Goal: Task Accomplishment & Management: Use online tool/utility

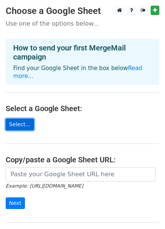
click at [28, 125] on link "Select..." at bounding box center [20, 125] width 28 height 12
click at [20, 126] on link "Select..." at bounding box center [20, 125] width 28 height 12
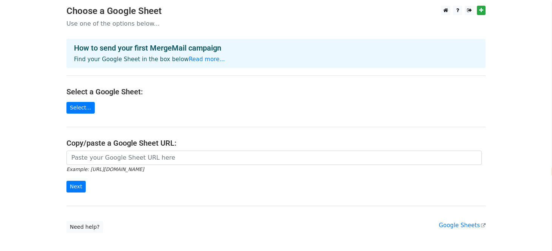
select select "zh-tw"
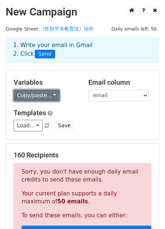
click at [53, 96] on link "Copy/paste..." at bounding box center [37, 96] width 46 height 12
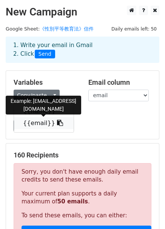
click at [36, 125] on link "{{email}}" at bounding box center [44, 123] width 60 height 12
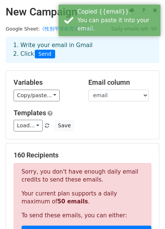
click at [100, 112] on h5 "Templates" at bounding box center [83, 113] width 138 height 8
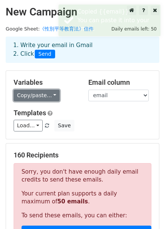
click at [27, 96] on link "Copy/paste..." at bounding box center [37, 96] width 46 height 12
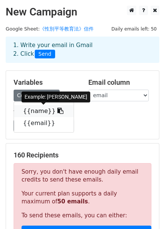
click at [33, 113] on link "{{name}}" at bounding box center [44, 111] width 60 height 12
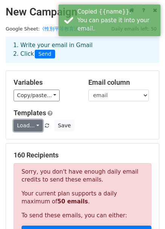
click at [36, 126] on link "Load..." at bounding box center [28, 126] width 29 height 12
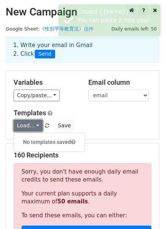
click at [36, 126] on link "Load..." at bounding box center [28, 126] width 29 height 12
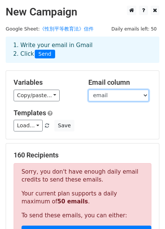
click at [109, 96] on select "name email" at bounding box center [118, 96] width 60 height 12
drag, startPoint x: 109, startPoint y: 96, endPoint x: 95, endPoint y: 99, distance: 14.2
click at [109, 96] on select "name email" at bounding box center [118, 96] width 60 height 12
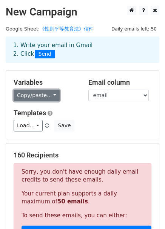
click at [40, 98] on link "Copy/paste..." at bounding box center [37, 96] width 46 height 12
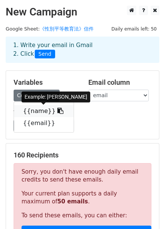
click at [57, 111] on icon at bounding box center [60, 111] width 6 height 6
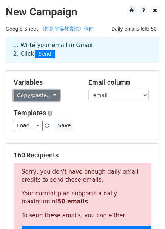
click at [32, 96] on link "Copy/paste..." at bounding box center [37, 96] width 46 height 12
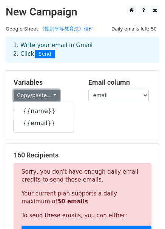
click at [32, 96] on link "Copy/paste..." at bounding box center [37, 96] width 46 height 12
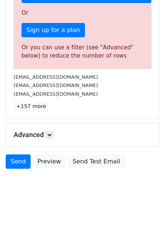
scroll to position [239, 0]
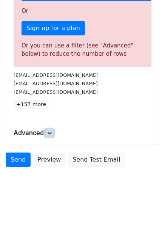
click at [49, 131] on icon at bounding box center [49, 133] width 5 height 5
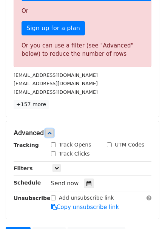
click at [51, 131] on icon at bounding box center [49, 133] width 5 height 5
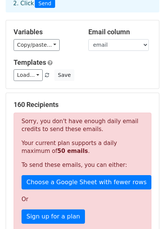
scroll to position [0, 0]
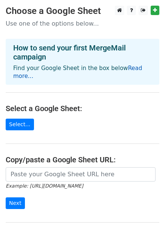
click at [124, 70] on link "Read more..." at bounding box center [77, 72] width 129 height 15
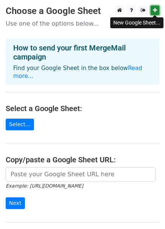
click at [152, 11] on link at bounding box center [155, 10] width 9 height 9
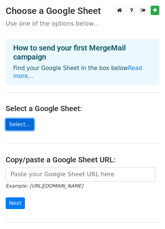
click at [19, 126] on link "Select..." at bounding box center [20, 125] width 28 height 12
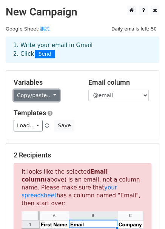
click at [22, 94] on link "Copy/paste..." at bounding box center [37, 96] width 46 height 12
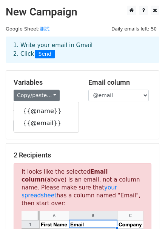
click at [129, 112] on h5 "Templates" at bounding box center [83, 113] width 138 height 8
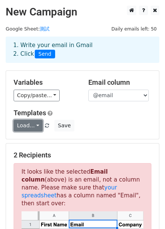
click at [32, 126] on link "Load..." at bounding box center [28, 126] width 29 height 12
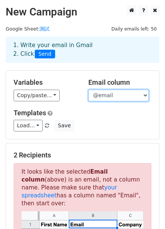
click at [108, 92] on select "@name @email" at bounding box center [118, 96] width 60 height 12
click at [107, 92] on select "@name @email" at bounding box center [118, 96] width 60 height 12
click at [119, 128] on div "Load... No templates saved Save" at bounding box center [82, 126] width 149 height 12
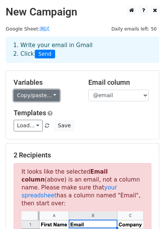
click at [40, 90] on link "Copy/paste..." at bounding box center [37, 96] width 46 height 12
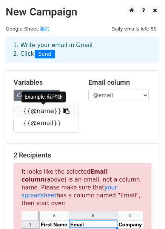
click at [63, 113] on icon at bounding box center [66, 111] width 6 height 6
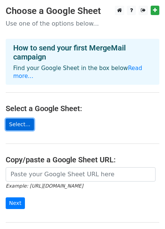
click at [14, 128] on link "Select..." at bounding box center [20, 125] width 28 height 12
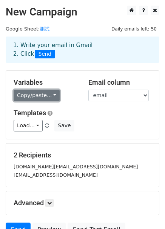
click at [41, 94] on link "Copy/paste..." at bounding box center [37, 96] width 46 height 12
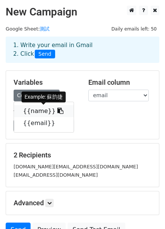
click at [57, 112] on icon at bounding box center [60, 111] width 6 height 6
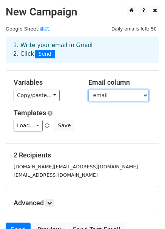
click at [138, 93] on select "name email" at bounding box center [118, 96] width 60 height 12
click at [88, 90] on select "name email" at bounding box center [118, 96] width 60 height 12
click at [113, 124] on div "Load... No templates saved Save" at bounding box center [82, 126] width 149 height 12
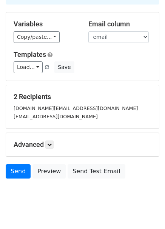
scroll to position [71, 0]
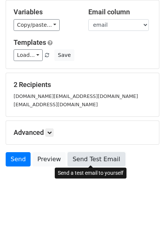
click at [105, 157] on link "Send Test Email" at bounding box center [96, 159] width 57 height 14
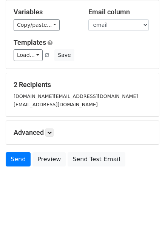
click at [72, 187] on body "New Campaign Daily emails left: 50 Google Sheet: 測試 1. Write your email in Gmai…" at bounding box center [82, 68] width 165 height 266
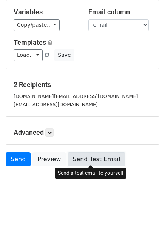
click at [98, 157] on link "Send Test Email" at bounding box center [96, 159] width 57 height 14
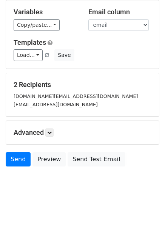
click at [99, 76] on div "2 Recipients chieh.su@udngroup.com mini880401@gmail.com" at bounding box center [82, 94] width 153 height 43
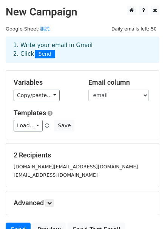
click at [44, 51] on span "Send" at bounding box center [45, 54] width 20 height 9
click at [45, 26] on link "測試" at bounding box center [45, 29] width 10 height 6
click at [91, 54] on div "1. Write your email in Gmail 2. Click Send" at bounding box center [83, 49] width 150 height 17
click at [42, 55] on span "Send" at bounding box center [45, 54] width 20 height 9
click at [68, 55] on div "1. Write your email in Gmail 2. Click Send" at bounding box center [83, 49] width 150 height 17
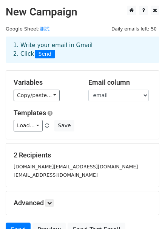
click at [84, 45] on div "1. Write your email in Gmail 2. Click Send" at bounding box center [83, 49] width 150 height 17
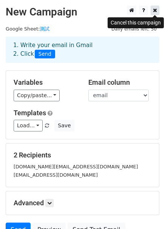
click at [155, 12] on icon at bounding box center [155, 10] width 4 height 5
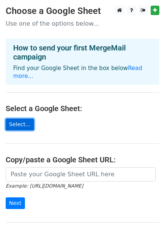
click at [22, 128] on link "Select..." at bounding box center [20, 125] width 28 height 12
click at [23, 128] on link "Select..." at bounding box center [20, 125] width 28 height 12
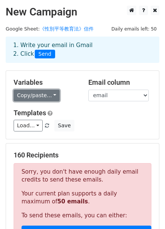
click at [39, 100] on link "Copy/paste..." at bounding box center [37, 96] width 46 height 12
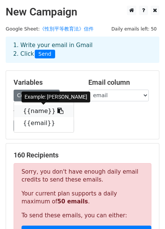
click at [57, 111] on icon at bounding box center [60, 111] width 6 height 6
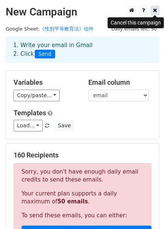
click at [155, 12] on icon at bounding box center [155, 10] width 4 height 5
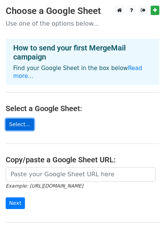
click at [27, 128] on link "Select..." at bounding box center [20, 125] width 28 height 12
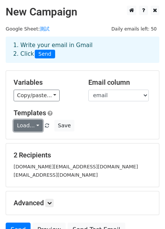
click at [37, 127] on link "Load..." at bounding box center [28, 126] width 29 height 12
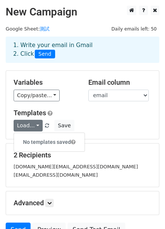
click at [43, 143] on h6 "No templates saved" at bounding box center [49, 142] width 71 height 12
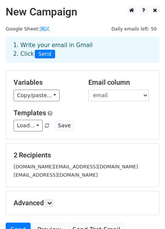
click at [94, 112] on h5 "Templates" at bounding box center [83, 113] width 138 height 8
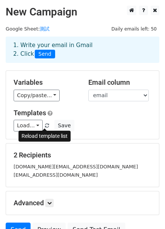
click at [47, 126] on link at bounding box center [47, 126] width 6 height 6
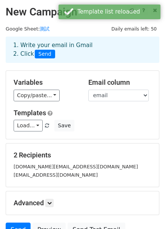
click at [99, 129] on div "Load... No templates saved Save" at bounding box center [82, 126] width 149 height 12
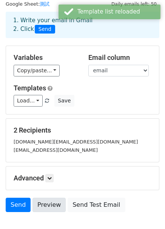
scroll to position [38, 0]
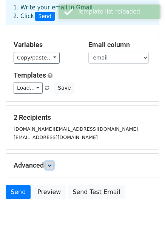
click at [51, 169] on link at bounding box center [49, 166] width 8 height 8
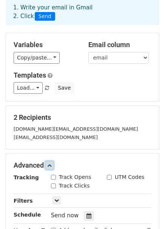
click at [53, 166] on link at bounding box center [49, 166] width 8 height 8
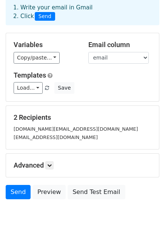
click at [65, 137] on small "mini880401@gmail.com" at bounding box center [56, 138] width 84 height 6
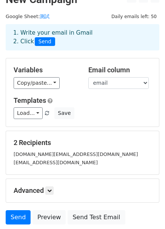
scroll to position [0, 0]
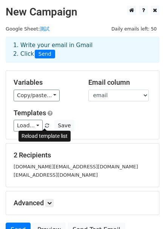
click at [45, 124] on span at bounding box center [47, 126] width 4 height 5
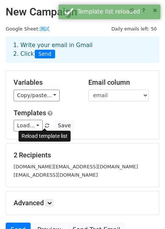
click at [45, 126] on span at bounding box center [47, 126] width 4 height 5
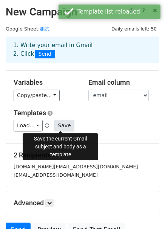
click at [59, 126] on button "Save" at bounding box center [64, 126] width 20 height 12
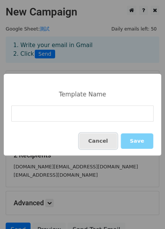
click at [106, 141] on button "Cancel" at bounding box center [98, 141] width 38 height 15
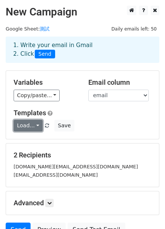
click at [28, 126] on link "Load..." at bounding box center [28, 126] width 29 height 12
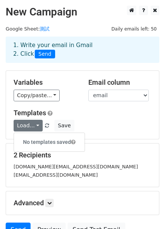
click at [33, 140] on h6 "No templates saved" at bounding box center [49, 142] width 71 height 12
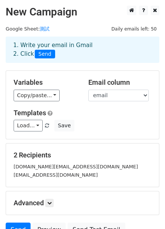
click at [104, 134] on div "Variables Copy/paste... {{name}} {{email}} Email column name email Templates Lo…" at bounding box center [82, 105] width 153 height 68
click at [108, 148] on div "2 Recipients chieh.su@udngroup.com mini880401@gmail.com" at bounding box center [82, 165] width 153 height 43
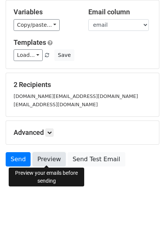
click at [48, 158] on link "Preview" at bounding box center [48, 159] width 33 height 14
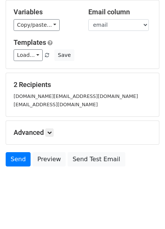
click at [93, 122] on div "Advanced Tracking Track Opens UTM Codes Track Clicks Filters Only include sprea…" at bounding box center [82, 132] width 153 height 23
click at [49, 106] on small "mini880401@gmail.com" at bounding box center [56, 105] width 84 height 6
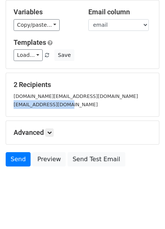
drag, startPoint x: 71, startPoint y: 105, endPoint x: -4, endPoint y: 104, distance: 74.7
click at [0, 104] on html "New Campaign Daily emails left: 50 Google Sheet: 測試 1. Write your email in Gmai…" at bounding box center [82, 80] width 165 height 302
click at [75, 114] on div "2 Recipients chieh.su@udngroup.com mini880401@gmail.com" at bounding box center [82, 94] width 153 height 43
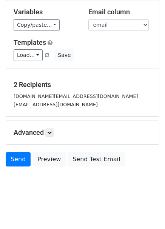
scroll to position [0, 0]
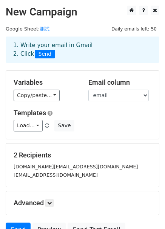
click at [46, 125] on link at bounding box center [47, 126] width 6 height 6
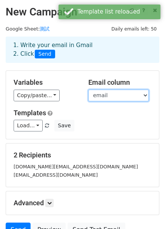
click at [102, 97] on select "name email" at bounding box center [118, 96] width 60 height 12
click at [88, 90] on select "name email" at bounding box center [118, 96] width 60 height 12
click at [112, 100] on select "name email" at bounding box center [118, 96] width 60 height 12
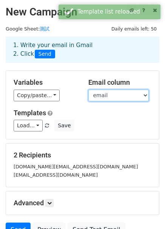
click at [88, 90] on select "name email" at bounding box center [118, 96] width 60 height 12
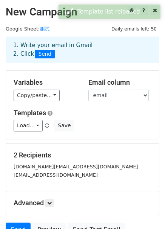
click at [111, 106] on div "Variables Copy/paste... {{name}} {{email}} Email column name email Templates Lo…" at bounding box center [82, 105] width 153 height 68
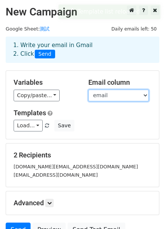
click at [111, 97] on select "name email" at bounding box center [118, 96] width 60 height 12
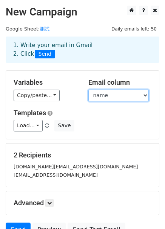
click at [88, 90] on select "name email" at bounding box center [118, 96] width 60 height 12
click at [114, 99] on select "name email" at bounding box center [118, 96] width 60 height 12
select select "email"
click at [88, 90] on select "name email" at bounding box center [118, 96] width 60 height 12
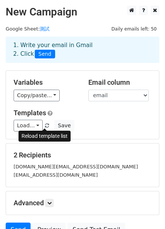
click at [45, 127] on span at bounding box center [47, 126] width 4 height 5
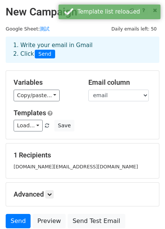
click at [100, 126] on div "Load... No templates saved Save" at bounding box center [82, 126] width 149 height 12
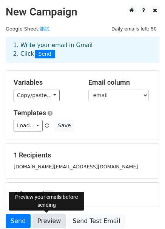
click at [50, 220] on link "Preview" at bounding box center [48, 221] width 33 height 14
click at [46, 220] on link "Preview" at bounding box center [48, 221] width 33 height 14
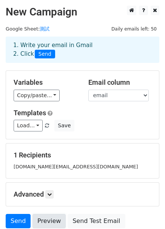
click at [42, 225] on link "Preview" at bounding box center [48, 221] width 33 height 14
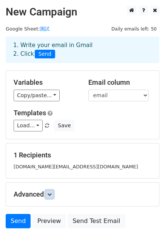
click at [49, 194] on icon at bounding box center [49, 194] width 5 height 5
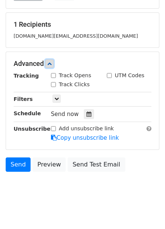
scroll to position [136, 0]
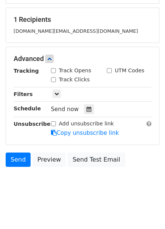
click at [80, 71] on label "Track Opens" at bounding box center [75, 71] width 32 height 8
click at [56, 71] on input "Track Opens" at bounding box center [53, 70] width 5 height 5
checkbox input "true"
click at [82, 81] on label "Track Clicks" at bounding box center [74, 80] width 31 height 8
click at [56, 81] on input "Track Clicks" at bounding box center [53, 79] width 5 height 5
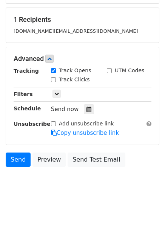
checkbox input "true"
click at [57, 94] on icon at bounding box center [56, 94] width 5 height 5
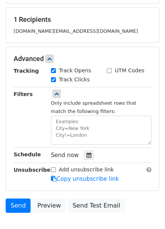
drag, startPoint x: 30, startPoint y: 92, endPoint x: 14, endPoint y: 92, distance: 16.6
click at [14, 92] on div "Filters" at bounding box center [26, 117] width 37 height 55
copy strong "Filters"
click at [53, 93] on link at bounding box center [56, 94] width 8 height 8
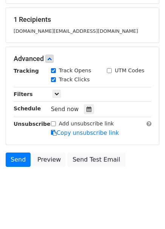
click at [66, 111] on span "Send now" at bounding box center [65, 109] width 28 height 7
click at [31, 125] on strong "Unsubscribe" at bounding box center [32, 124] width 37 height 6
drag, startPoint x: 43, startPoint y: 120, endPoint x: 3, endPoint y: 120, distance: 39.6
click at [3, 120] on main "New Campaign Daily emails left: 50 Google Sheet: 測試 1. Write your email in Gmai…" at bounding box center [82, 20] width 165 height 301
copy strong "Unsubscrib"
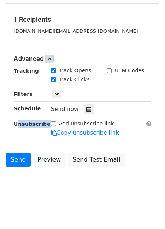
click at [40, 121] on strong "Unsubscribe" at bounding box center [32, 124] width 37 height 6
drag, startPoint x: 44, startPoint y: 121, endPoint x: 0, endPoint y: 123, distance: 43.8
click at [0, 123] on main "New Campaign Daily emails left: 50 Google Sheet: 測試 1. Write your email in Gmai…" at bounding box center [82, 20] width 165 height 301
click at [132, 169] on body "New Campaign Daily emails left: 50 Google Sheet: 測試 1. Write your email in Gmai…" at bounding box center [82, 35] width 165 height 331
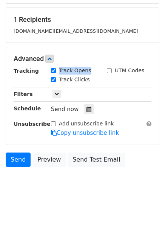
drag, startPoint x: 88, startPoint y: 71, endPoint x: 59, endPoint y: 74, distance: 29.5
click at [59, 74] on label "Track Opens" at bounding box center [75, 71] width 32 height 8
copy label "Track Opens"
click at [87, 80] on div "Track Clicks" at bounding box center [73, 80] width 56 height 9
drag, startPoint x: 87, startPoint y: 80, endPoint x: 74, endPoint y: 80, distance: 12.8
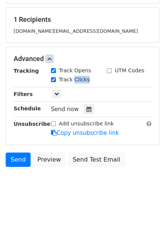
click at [74, 80] on div "Track Clicks" at bounding box center [73, 80] width 56 height 9
copy label "Clicks"
click at [57, 92] on icon at bounding box center [56, 94] width 5 height 5
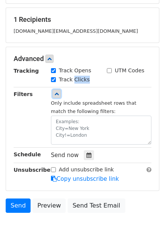
click at [57, 92] on icon at bounding box center [56, 94] width 5 height 5
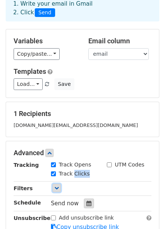
scroll to position [0, 0]
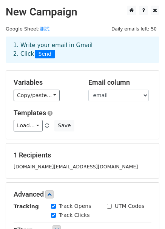
click at [49, 55] on span "Send" at bounding box center [45, 54] width 20 height 9
click at [76, 55] on div "1. Write your email in Gmail 2. Click Send" at bounding box center [83, 49] width 150 height 17
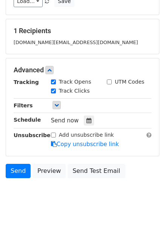
scroll to position [136, 0]
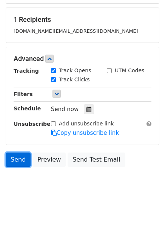
click at [24, 160] on link "Send" at bounding box center [18, 160] width 25 height 14
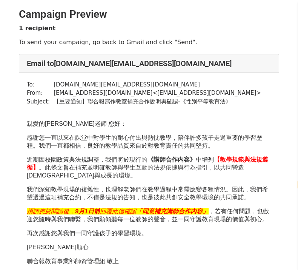
select select "zh-tw"
click at [118, 124] on p "親愛的[PERSON_NAME]老師 您好：" at bounding box center [149, 124] width 245 height 8
drag, startPoint x: 91, startPoint y: 126, endPoint x: 49, endPoint y: 128, distance: 41.9
click at [85, 126] on font "親愛的[PERSON_NAME]老師 您好：" at bounding box center [77, 123] width 100 height 6
click at [47, 128] on div "親愛的蘇韵捷老師 您好： 感謝您一直以來在課堂中對學生的耐心付出與熱忱教學，陪伴許多孩子走過重要的學習歷程。我們一直都相信，良好的教學品質來自於對教育責任的共…" at bounding box center [149, 269] width 245 height 298
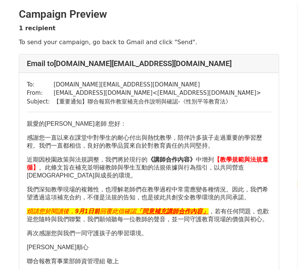
click at [94, 122] on font "親愛的[PERSON_NAME]老師 您好：" at bounding box center [77, 123] width 100 height 6
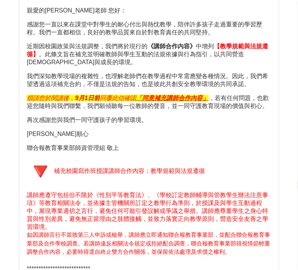
scroll to position [226, 0]
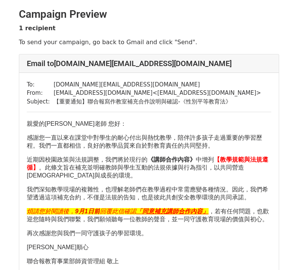
scroll to position [99, 0]
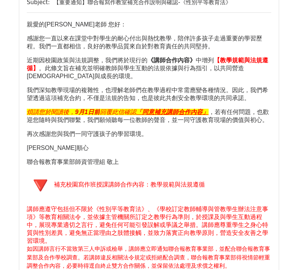
select select "zh-tw"
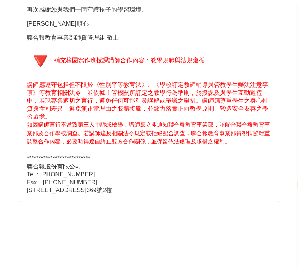
scroll to position [189, 0]
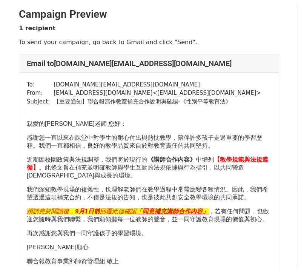
select select "zh-tw"
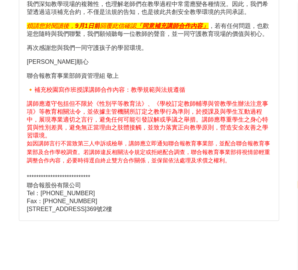
scroll to position [173, 0]
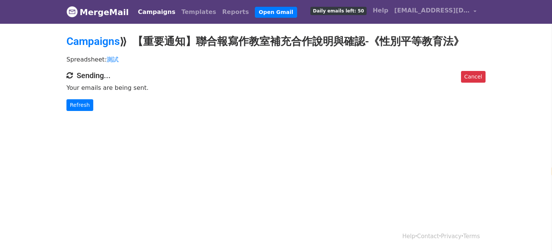
select select "zh-tw"
click at [85, 106] on link "Refresh" at bounding box center [79, 105] width 27 height 12
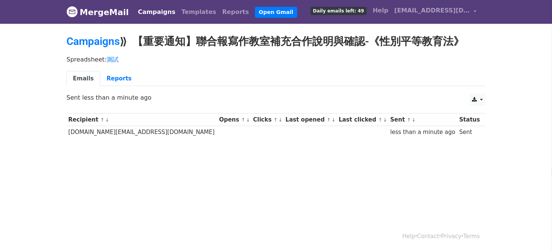
select select "zh-tw"
click at [438, 129] on div "less than a minute ago" at bounding box center [422, 132] width 65 height 9
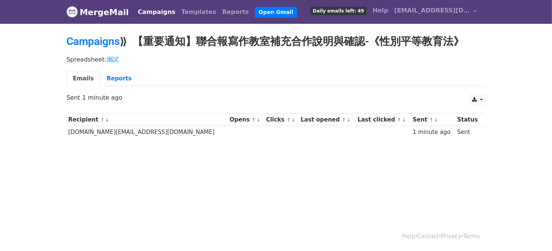
select select "zh-tw"
click at [107, 96] on p "Sent 1 minute ago" at bounding box center [275, 98] width 419 height 8
click at [248, 173] on body "MergeMail Campaigns Templates Reports Open Gmail Daily emails left: 49 Help [EM…" at bounding box center [276, 87] width 552 height 174
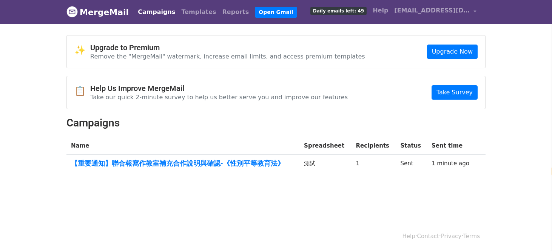
select select "zh-tw"
drag, startPoint x: 326, startPoint y: 164, endPoint x: 318, endPoint y: 164, distance: 8.7
click at [318, 164] on td "測試" at bounding box center [325, 165] width 52 height 20
click at [316, 167] on td "測試" at bounding box center [325, 165] width 52 height 20
click at [255, 164] on link "【重要通知】聯合報寫作教室補充合作說明與確認-《性別平等教育法》" at bounding box center [183, 163] width 224 height 8
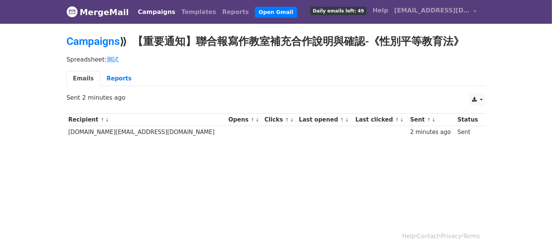
select select "zh-tw"
click at [500, 134] on body "MergeMail Campaigns Templates Reports Open Gmail Daily emails left: 49 Help ute…" at bounding box center [276, 87] width 552 height 174
click at [341, 150] on body "MergeMail Campaigns Templates Reports Open Gmail Daily emails left: 49 Help ute…" at bounding box center [276, 87] width 552 height 174
select select "zh-tw"
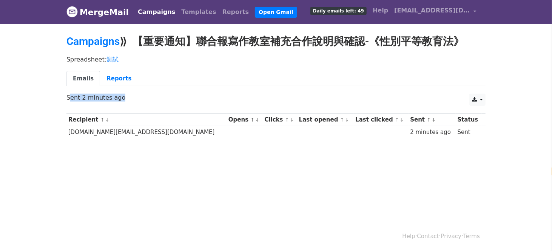
drag, startPoint x: 118, startPoint y: 101, endPoint x: 57, endPoint y: 95, distance: 61.0
click at [57, 95] on body "MergeMail Campaigns Templates Reports Open Gmail Daily emails left: 49 Help [EM…" at bounding box center [276, 87] width 552 height 174
click at [100, 100] on p "Sent 2 minutes ago" at bounding box center [275, 98] width 419 height 8
click at [111, 77] on link "Reports" at bounding box center [119, 78] width 38 height 15
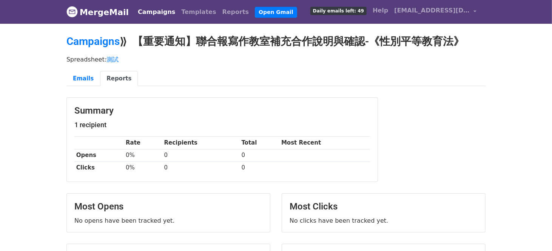
select select "zh-tw"
click at [161, 162] on td "0%" at bounding box center [143, 168] width 38 height 12
click at [92, 79] on link "Emails" at bounding box center [83, 78] width 34 height 15
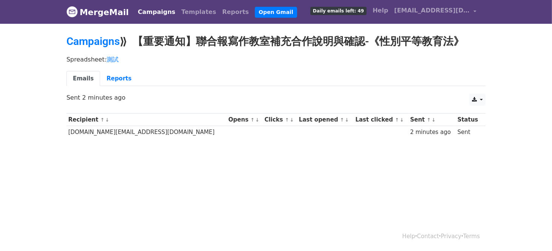
select select "zh-tw"
click at [251, 140] on div "Recipient ↑ ↓ Opens ↑ ↓ Clicks ↑ ↓ Last opened ↑ ↓ Last clicked ↑ ↓ Sent ↑ ↓ St…" at bounding box center [276, 126] width 430 height 35
select select "zh-tw"
click at [263, 143] on div "Recipient ↑ ↓ Opens ↑ ↓ Clicks ↑ ↓ Last opened ↑ ↓ Last clicked ↑ ↓ Sent ↑ ↓ St…" at bounding box center [276, 126] width 430 height 35
click at [396, 191] on html "MergeMail Campaigns Templates Reports Open Gmail Daily emails left: 49 Help ute…" at bounding box center [276, 125] width 552 height 251
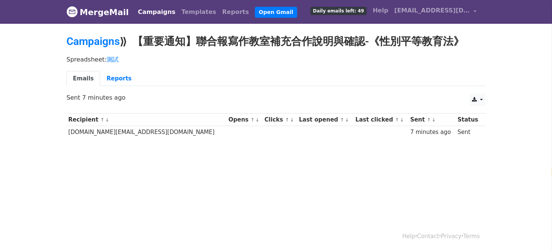
select select "zh-tw"
click at [113, 102] on div "CSV Excel Sent 7 minutes ago" at bounding box center [276, 102] width 430 height 16
click at [361, 216] on html "MergeMail Campaigns Templates Reports Open Gmail Daily emails left: 49 Help ute…" at bounding box center [276, 125] width 552 height 251
select select "zh-tw"
click at [106, 75] on link "Reports" at bounding box center [119, 78] width 38 height 15
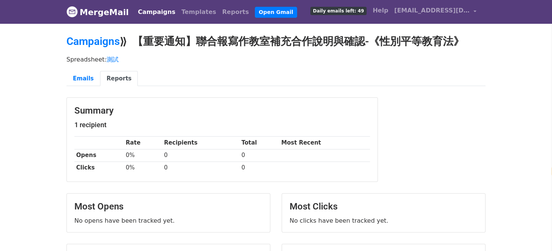
select select "zh-tw"
click at [86, 76] on link "Emails" at bounding box center [83, 78] width 34 height 15
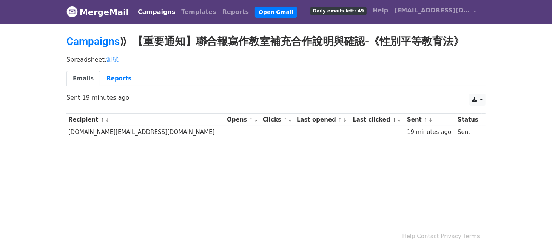
select select "zh-tw"
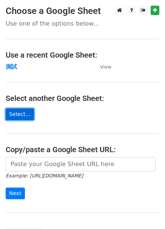
click at [25, 114] on link "Select..." at bounding box center [20, 115] width 28 height 12
click at [24, 112] on link "Select..." at bounding box center [20, 115] width 28 height 12
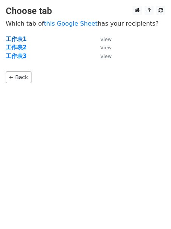
click at [12, 36] on strong "工作表1" at bounding box center [16, 39] width 21 height 7
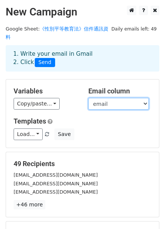
click at [120, 98] on select "編號 name email" at bounding box center [118, 104] width 60 height 12
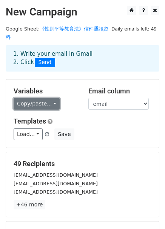
click at [43, 98] on link "Copy/paste..." at bounding box center [37, 104] width 46 height 12
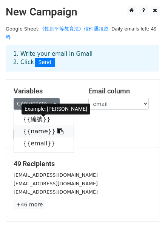
click at [55, 126] on link "{{name}}" at bounding box center [44, 132] width 60 height 12
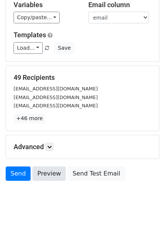
scroll to position [92, 0]
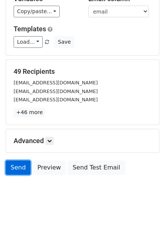
click at [22, 161] on link "Send" at bounding box center [18, 168] width 25 height 14
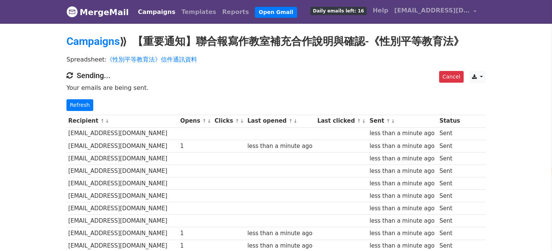
select select "zh-tw"
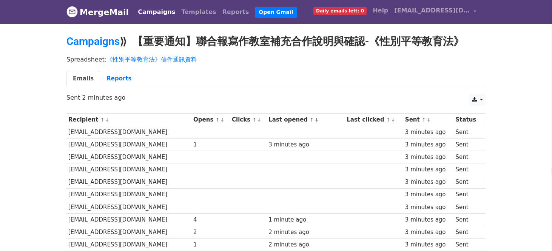
select select "zh-tw"
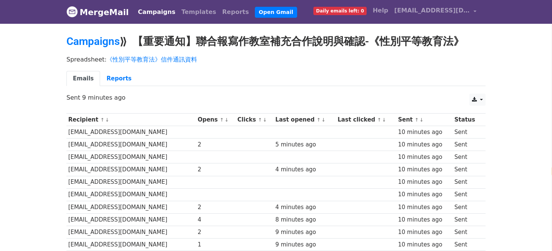
select select "zh-tw"
